Goal: Task Accomplishment & Management: Use online tool/utility

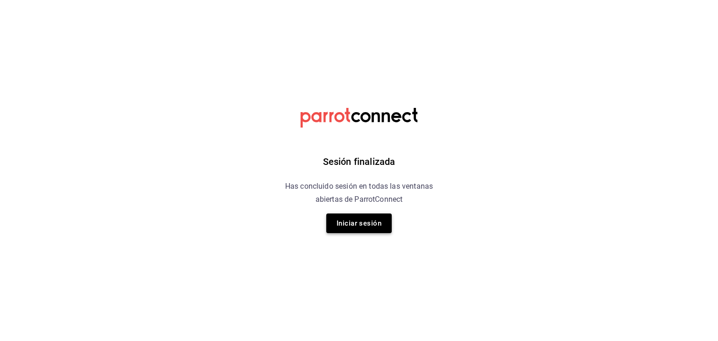
click at [370, 222] on button "Iniciar sesión" at bounding box center [358, 224] width 65 height 20
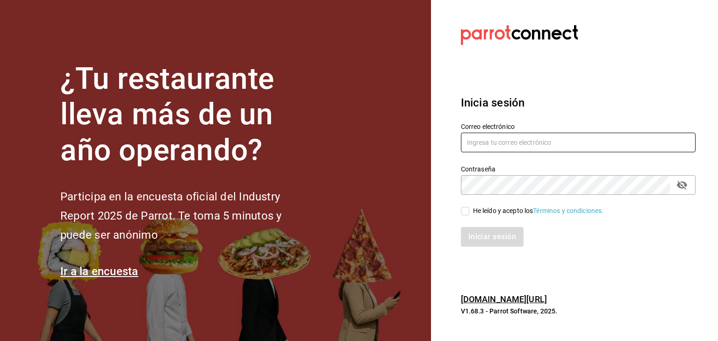
type input "[EMAIL_ADDRESS][PERSON_NAME][PERSON_NAME][DOMAIN_NAME]"
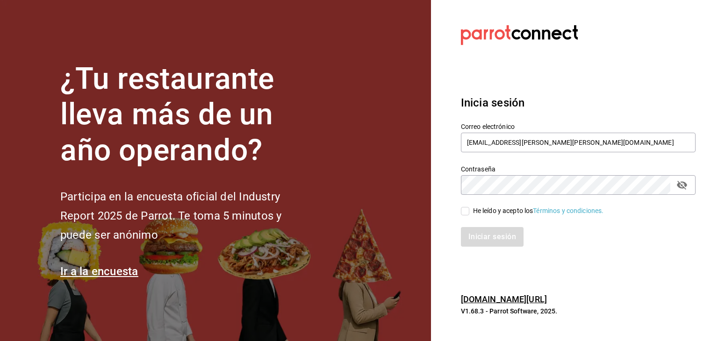
click at [464, 215] on input "He leído y acepto los Términos y condiciones." at bounding box center [465, 211] width 8 height 8
checkbox input "true"
click at [475, 231] on button "Iniciar sesión" at bounding box center [493, 237] width 64 height 20
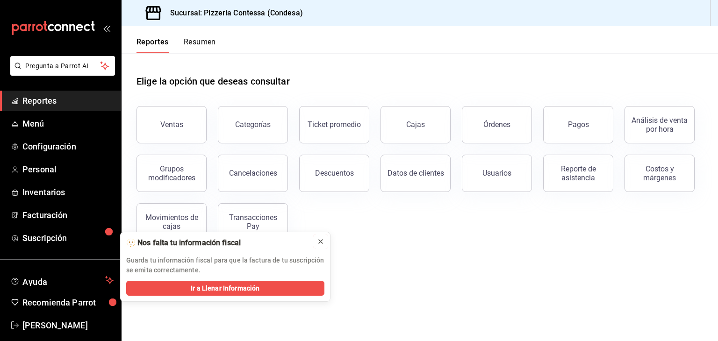
click at [322, 240] on icon at bounding box center [321, 242] width 4 height 4
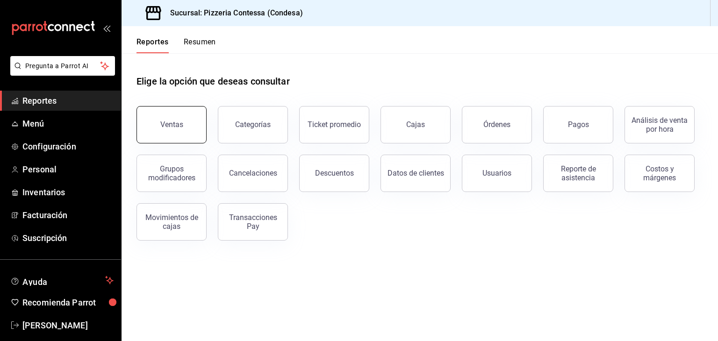
click at [180, 109] on button "Ventas" at bounding box center [172, 124] width 70 height 37
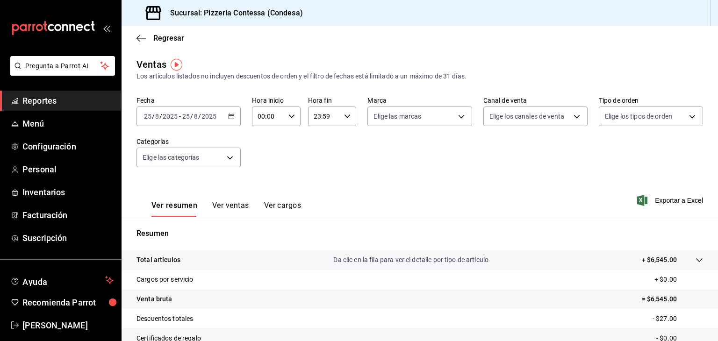
scroll to position [107, 0]
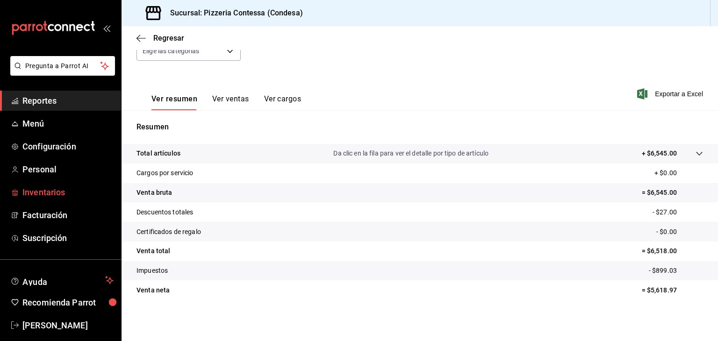
click at [56, 189] on span "Inventarios" at bounding box center [67, 192] width 91 height 13
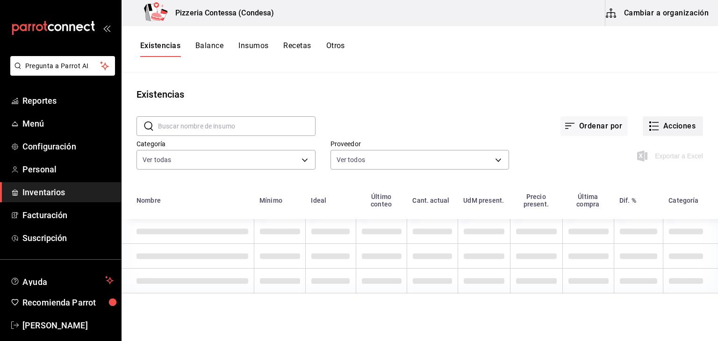
click at [674, 132] on button "Acciones" at bounding box center [673, 126] width 60 height 20
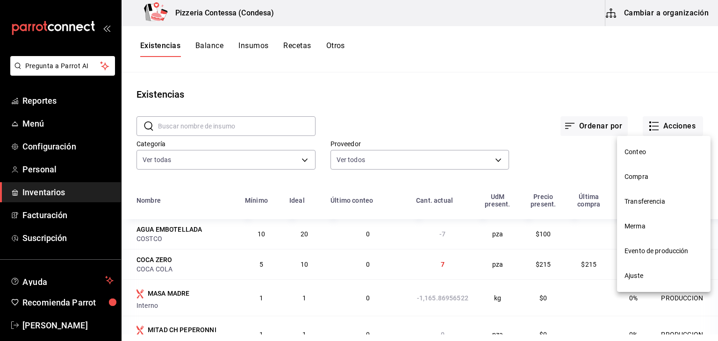
click at [645, 171] on li "Compra" at bounding box center [664, 177] width 94 height 25
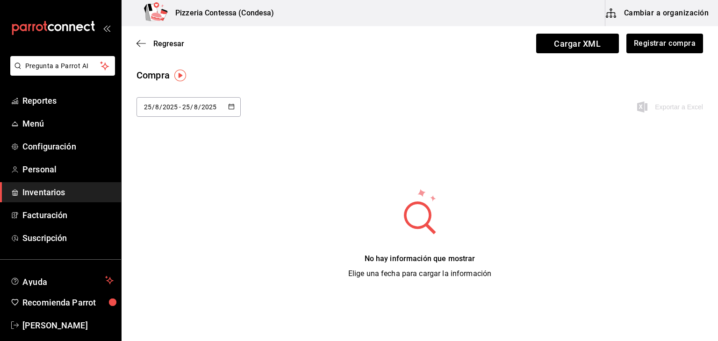
click at [222, 111] on div "2025-08-25 25 / 8 / 2025 - 2025-08-25 25 / 8 / 2025" at bounding box center [189, 107] width 104 height 20
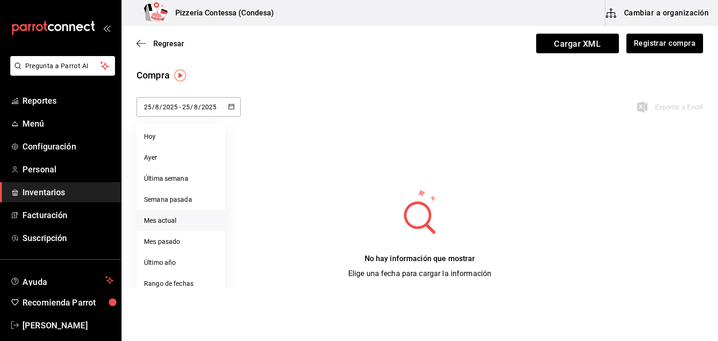
click at [167, 217] on li "Mes actual" at bounding box center [181, 220] width 88 height 21
type input "2025-08-01"
type input "1"
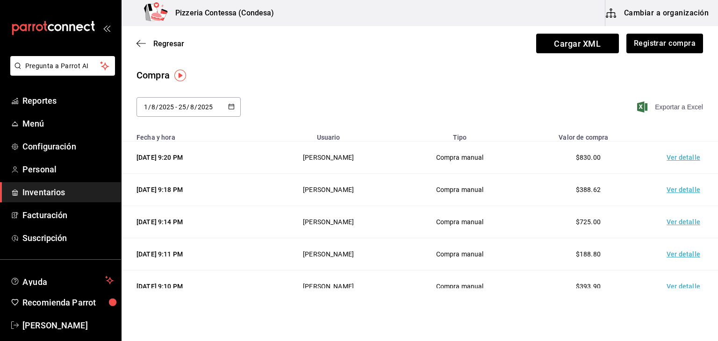
click at [655, 101] on span "Exportar a Excel" at bounding box center [671, 106] width 64 height 11
